Goal: Transaction & Acquisition: Purchase product/service

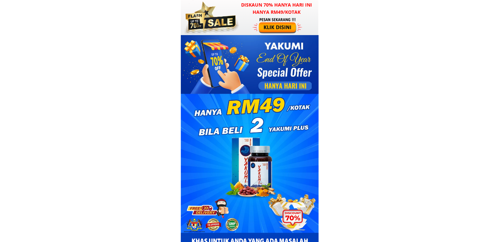
click at [264, 21] on div at bounding box center [277, 25] width 51 height 17
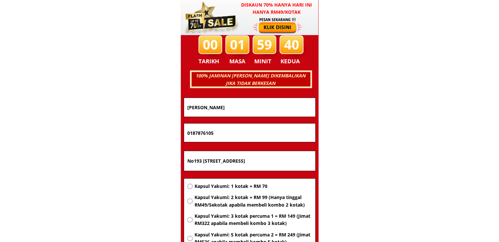
scroll to position [4200, 0]
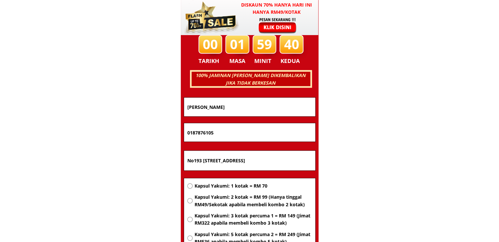
click at [278, 162] on input "No193 [STREET_ADDRESS]" at bounding box center [250, 161] width 128 height 20
paste input "[STREET_ADDRESS]"
type input "[STREET_ADDRESS]"
click at [243, 200] on span "Kapsul Yakumi: 2 kotak = RM 99 (Hanya tinggal RM49/Sekotak apabila membeli komb…" at bounding box center [252, 200] width 117 height 15
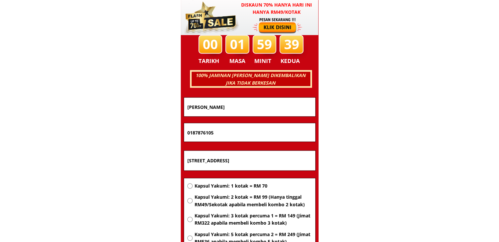
radio input "true"
drag, startPoint x: 229, startPoint y: 131, endPoint x: 136, endPoint y: 130, distance: 93.4
paste input "119783536"
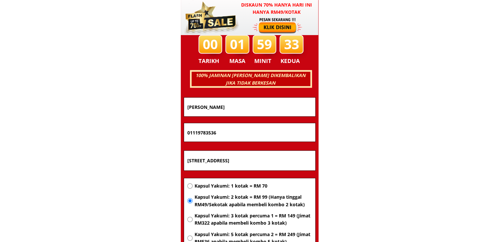
type input "01119783536"
drag, startPoint x: 234, startPoint y: 104, endPoint x: 101, endPoint y: 104, distance: 133.1
paste input "AB MALEK RONI"
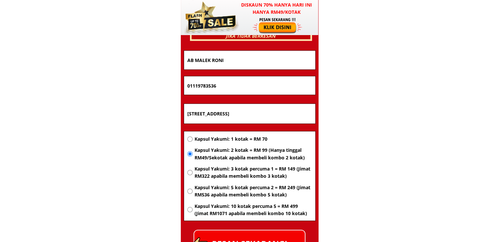
scroll to position [4298, 0]
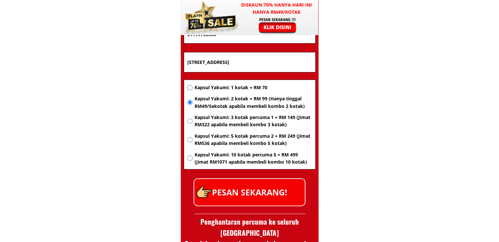
type input "AB MALEK RONI"
click at [278, 191] on p "PESAN SEKARANG!" at bounding box center [249, 192] width 110 height 27
